Goal: Contribute content: Add original content to the website for others to see

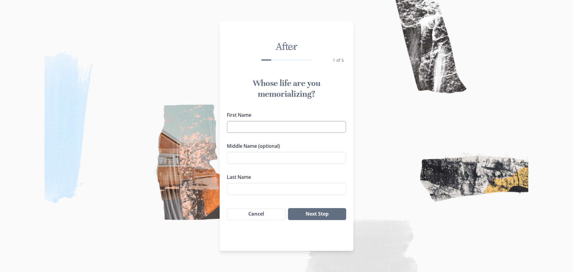
click at [256, 126] on input "First Name" at bounding box center [286, 127] width 119 height 12
type input "Kellice"
type input "[PERSON_NAME]"
click at [251, 127] on input "Kellice" at bounding box center [286, 127] width 119 height 12
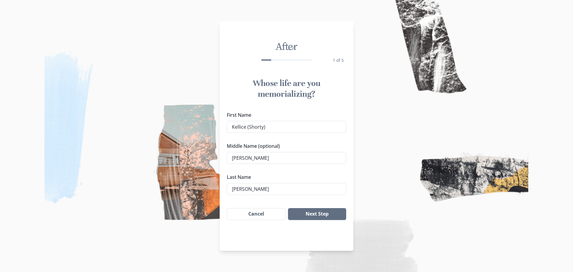
type input "Kellice (Shorty)"
drag, startPoint x: 311, startPoint y: 141, endPoint x: 315, endPoint y: 141, distance: 3.6
click at [313, 141] on div "First Name Kellice (Shorty) Middle Name (optional) [PERSON_NAME] Last Name [PER…" at bounding box center [286, 153] width 119 height 84
click at [313, 216] on button "Next Step" at bounding box center [317, 214] width 58 height 12
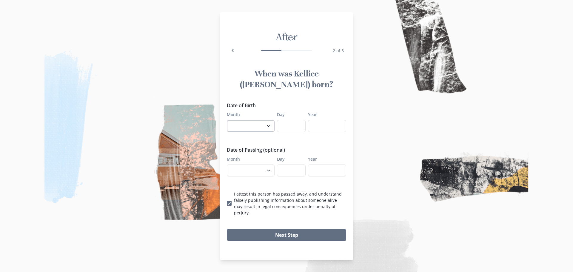
click at [268, 129] on select "January February March April May June July August September October November De…" at bounding box center [251, 126] width 48 height 12
select select "2"
click at [227, 123] on select "January February March April May June July August September October November De…" at bounding box center [251, 126] width 48 height 12
click at [289, 129] on input "Day" at bounding box center [291, 126] width 29 height 12
type input "4"
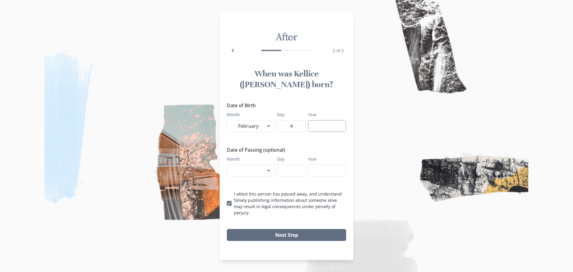
click at [324, 123] on input "Year" at bounding box center [327, 126] width 38 height 12
type input "1966"
click at [266, 231] on button "Next Step" at bounding box center [286, 235] width 119 height 12
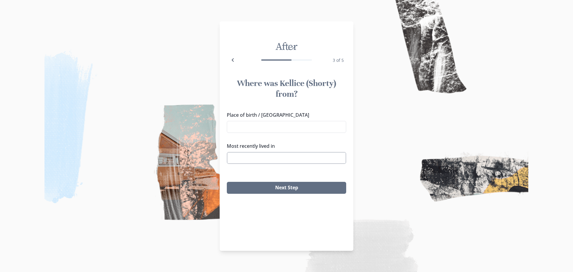
click at [241, 158] on input "Most recently lived in" at bounding box center [286, 158] width 119 height 12
click at [250, 169] on li "Eufaula, [GEOGRAPHIC_DATA]" at bounding box center [286, 168] width 114 height 9
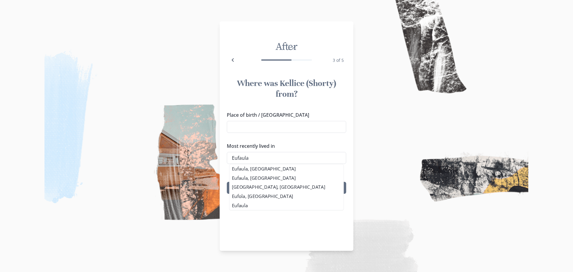
type input "Eufaula, [GEOGRAPHIC_DATA]"
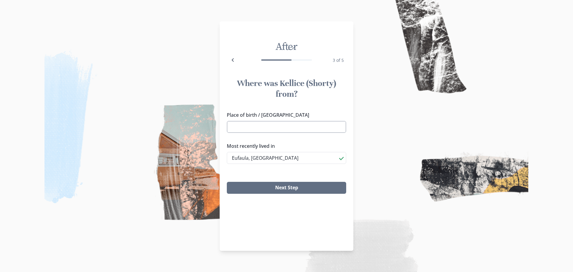
click at [255, 123] on input "Place of birth / [GEOGRAPHIC_DATA]" at bounding box center [286, 127] width 119 height 12
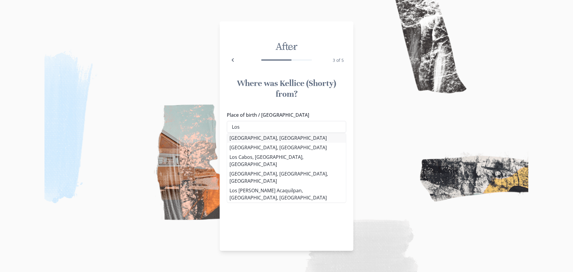
click at [261, 135] on li "[GEOGRAPHIC_DATA], [GEOGRAPHIC_DATA]" at bounding box center [286, 138] width 119 height 10
type input "[GEOGRAPHIC_DATA], [GEOGRAPHIC_DATA]"
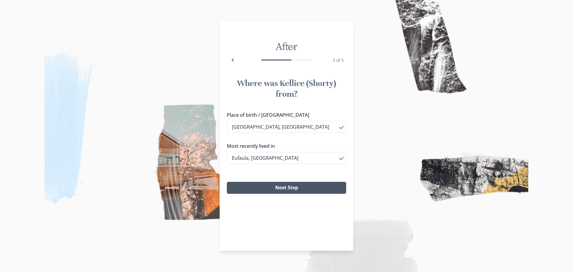
click at [295, 186] on button "Next Step" at bounding box center [286, 188] width 119 height 12
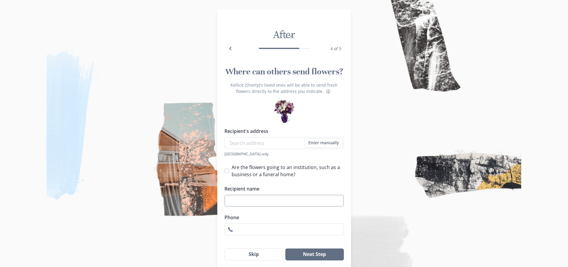
scroll to position [22, 0]
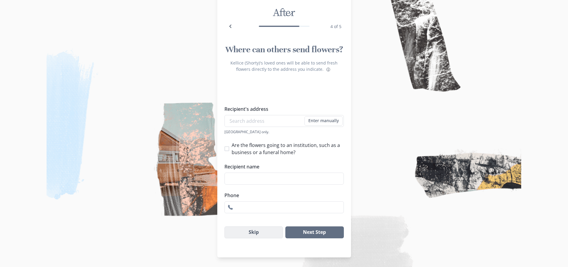
click at [257, 232] on button "Skip" at bounding box center [253, 232] width 59 height 12
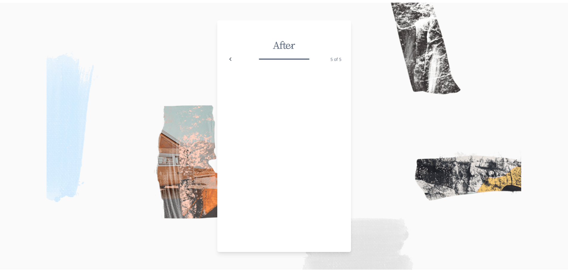
scroll to position [0, 0]
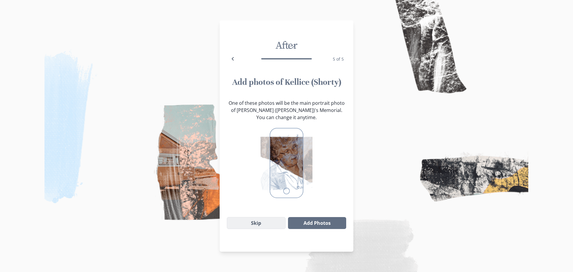
click at [249, 225] on button "Skip" at bounding box center [256, 223] width 59 height 12
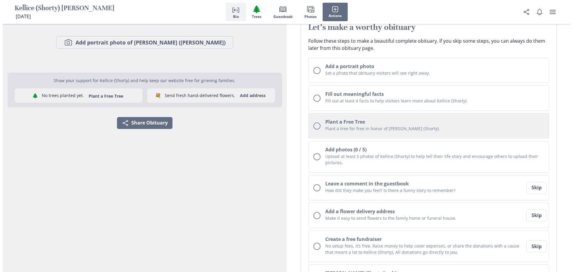
scroll to position [60, 0]
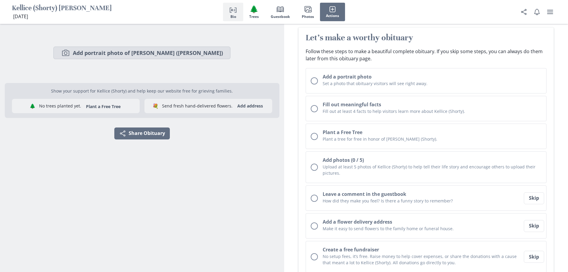
click at [70, 52] on icon "Camera" at bounding box center [66, 53] width 10 height 10
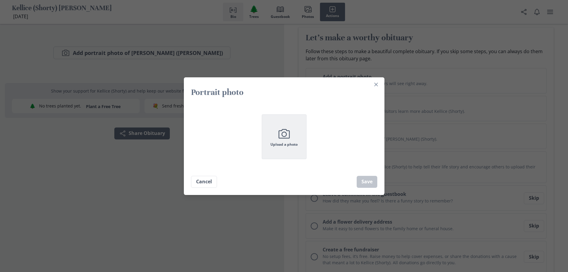
click at [281, 142] on span "Upload a photo" at bounding box center [283, 144] width 27 height 4
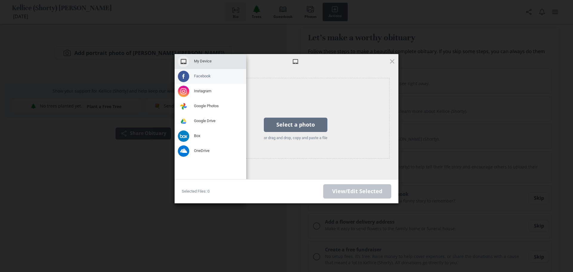
click at [187, 75] on span at bounding box center [183, 76] width 11 height 11
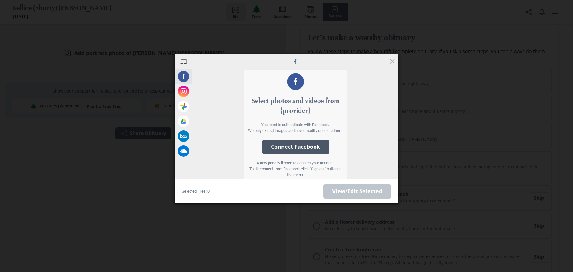
click at [304, 148] on button "Connect Facebook" at bounding box center [295, 147] width 67 height 14
click at [336, 59] on div at bounding box center [295, 61] width 206 height 15
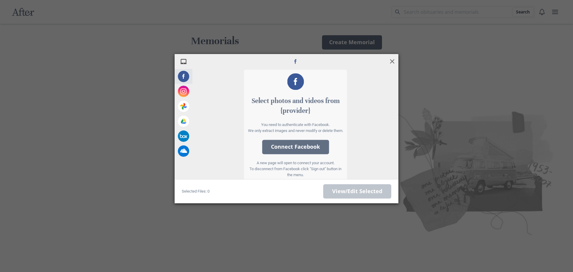
click at [392, 59] on span at bounding box center [392, 61] width 7 height 7
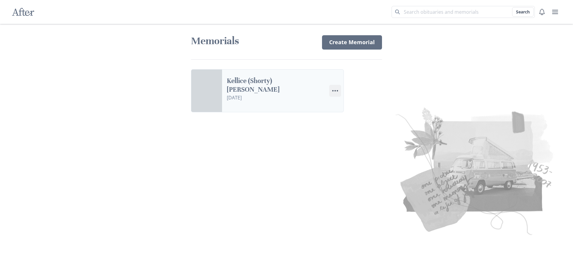
click at [333, 92] on icon "Menu" at bounding box center [334, 90] width 7 height 7
click at [430, 85] on div "After Search Memorials Create Memorial Kellice (Shorty) [PERSON_NAME] [DATE] Me…" at bounding box center [286, 136] width 573 height 272
